Goal: Information Seeking & Learning: Check status

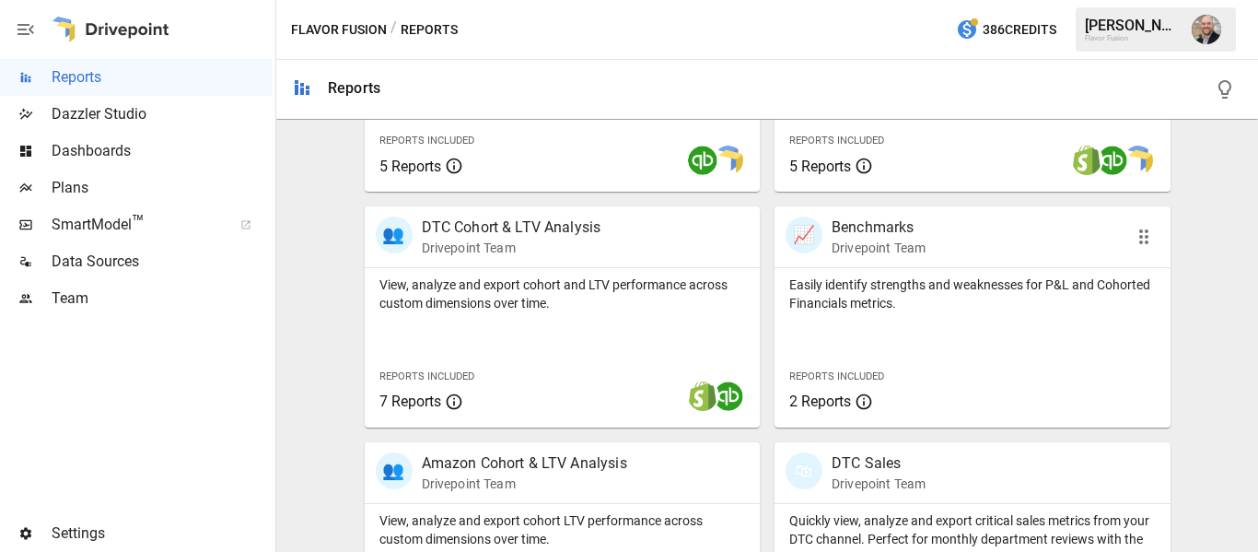
scroll to position [758, 0]
click at [597, 283] on p "View, analyze and export cohort and LTV performance across custom dimensions ov…" at bounding box center [563, 293] width 367 height 37
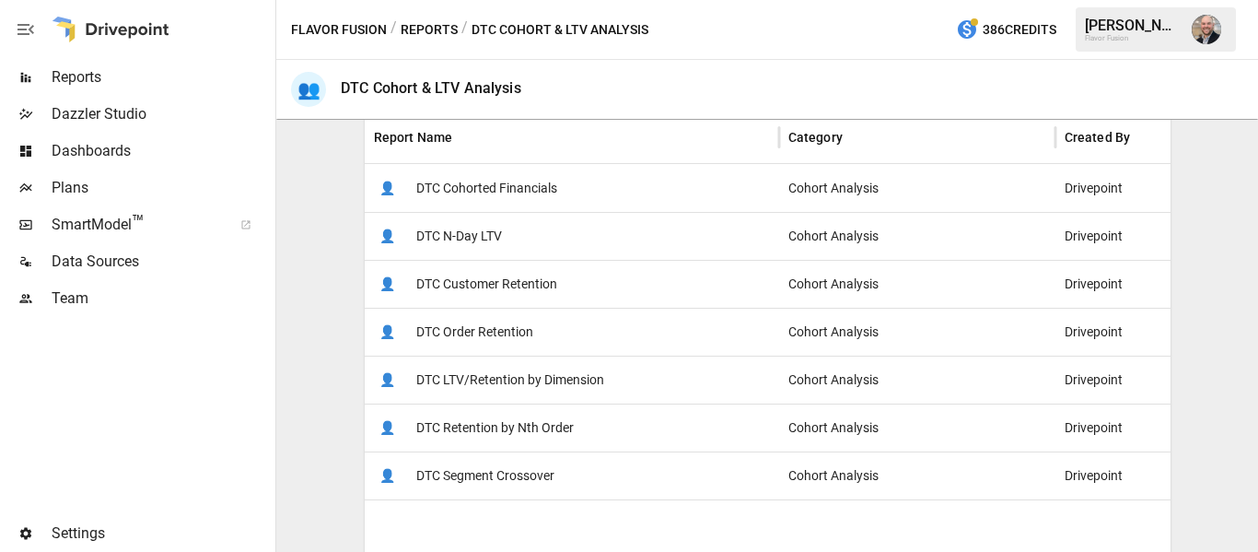
scroll to position [362, 0]
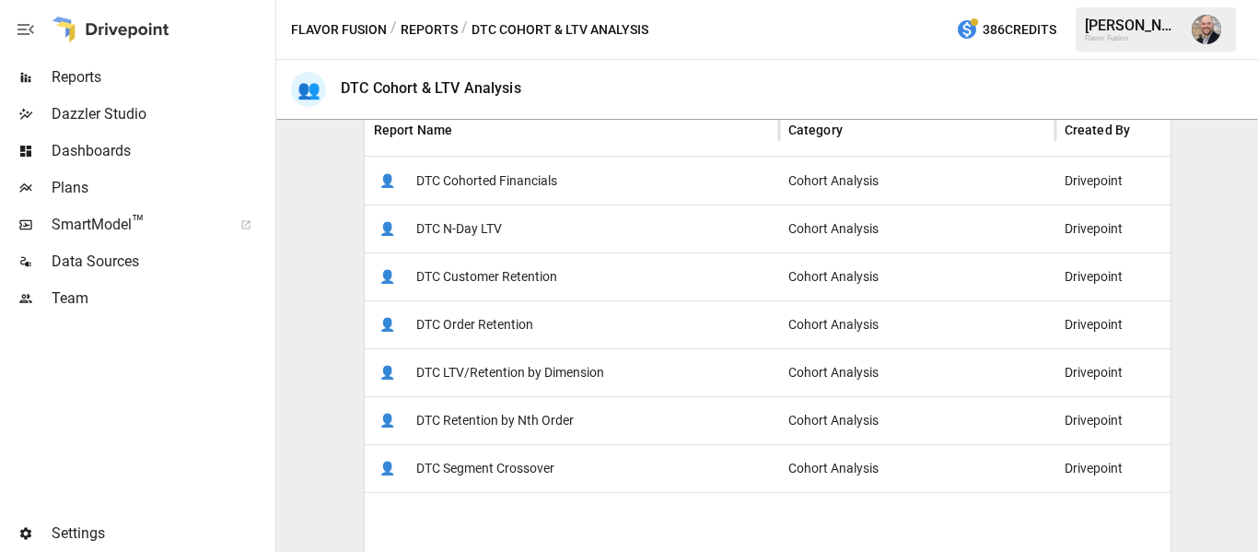
click at [518, 193] on span "DTC Cohorted Financials" at bounding box center [486, 181] width 141 height 47
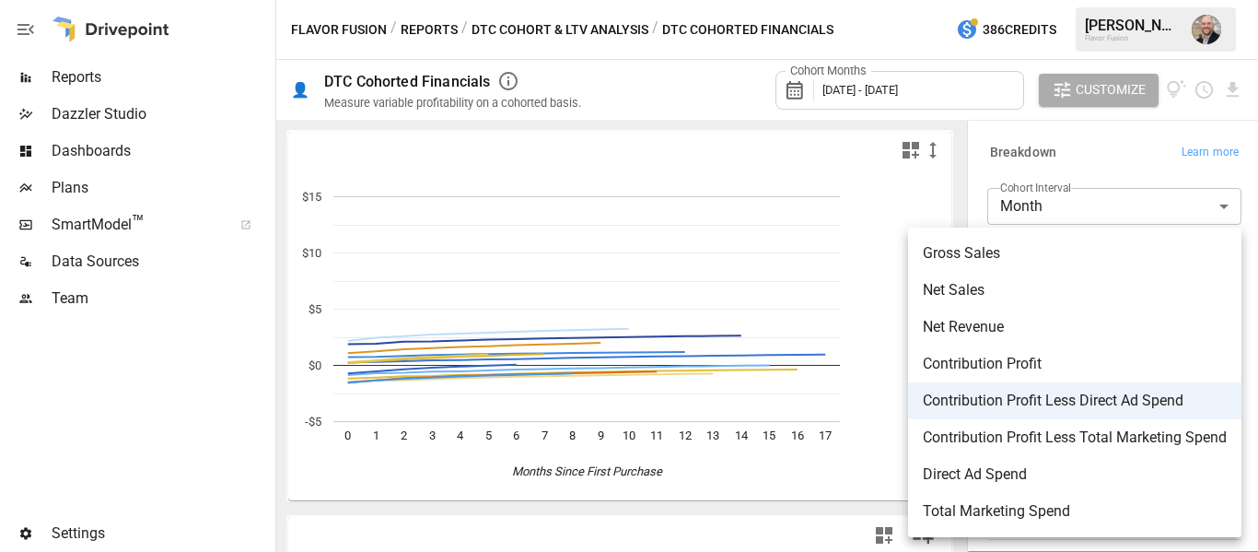
click at [1086, 0] on body "Reports Dazzler Studio Dashboards Plans SmartModel ™ Data Sources Team Settings…" at bounding box center [629, 0] width 1258 height 0
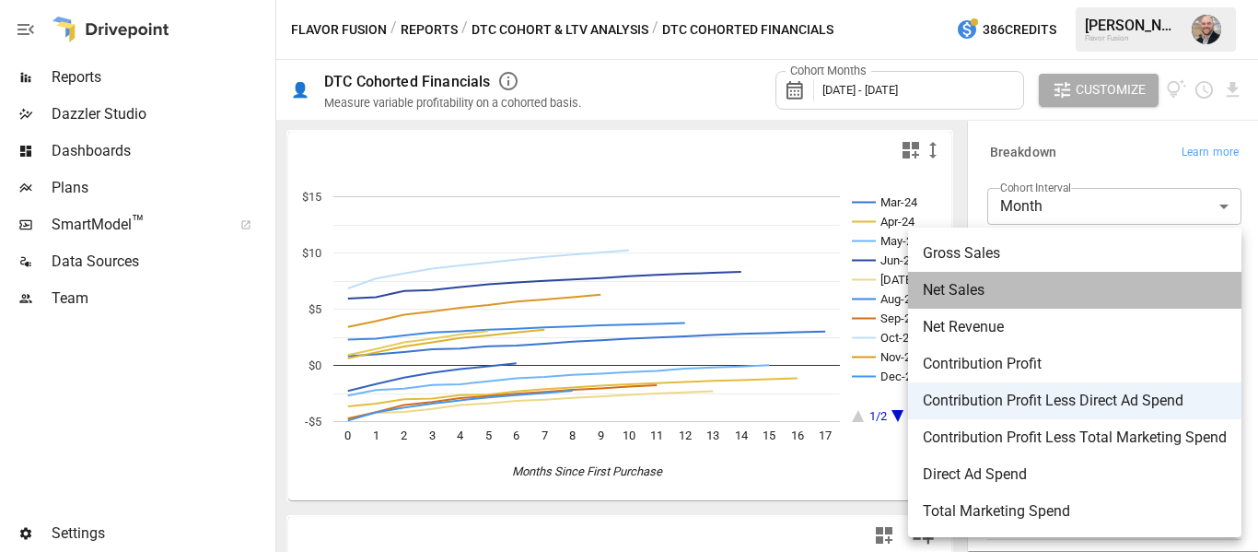
click at [1068, 292] on span "Net Sales" at bounding box center [1075, 290] width 304 height 22
type input "*********"
